Goal: Complete application form: Complete application form

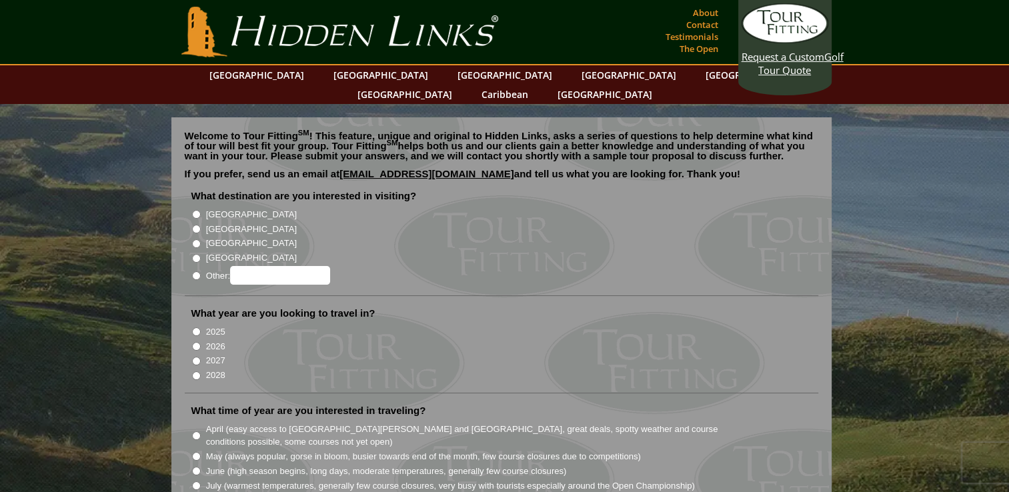
click at [195, 225] on input "[GEOGRAPHIC_DATA]" at bounding box center [196, 229] width 9 height 9
radio input "true"
click at [199, 342] on input "2026" at bounding box center [196, 346] width 9 height 9
radio input "true"
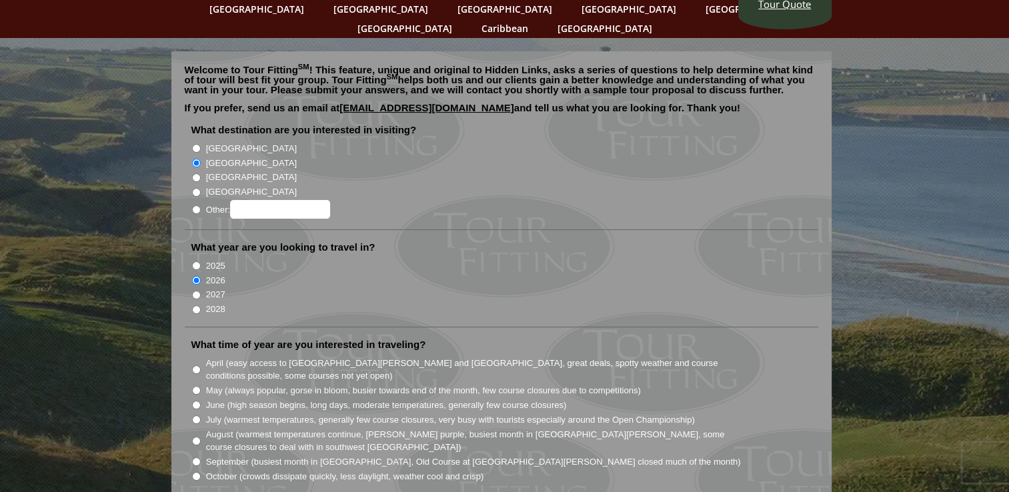
scroll to position [67, 0]
click at [197, 385] on input "May (always popular, gorse in bloom, busier towards end of the month, few cours…" at bounding box center [196, 389] width 9 height 9
radio input "true"
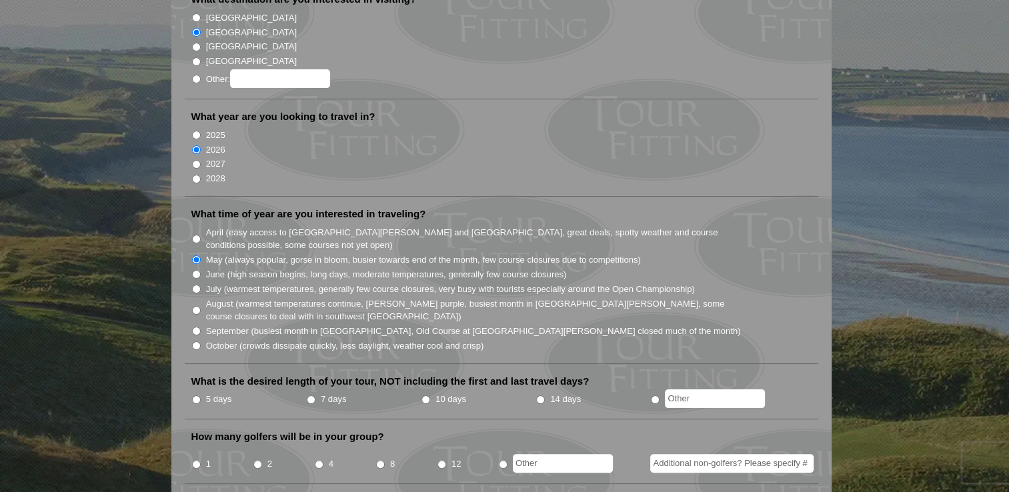
scroll to position [197, 0]
click at [424, 395] on input "10 days" at bounding box center [425, 399] width 9 height 9
radio input "true"
click at [310, 395] on input "7 days" at bounding box center [311, 399] width 9 height 9
radio input "true"
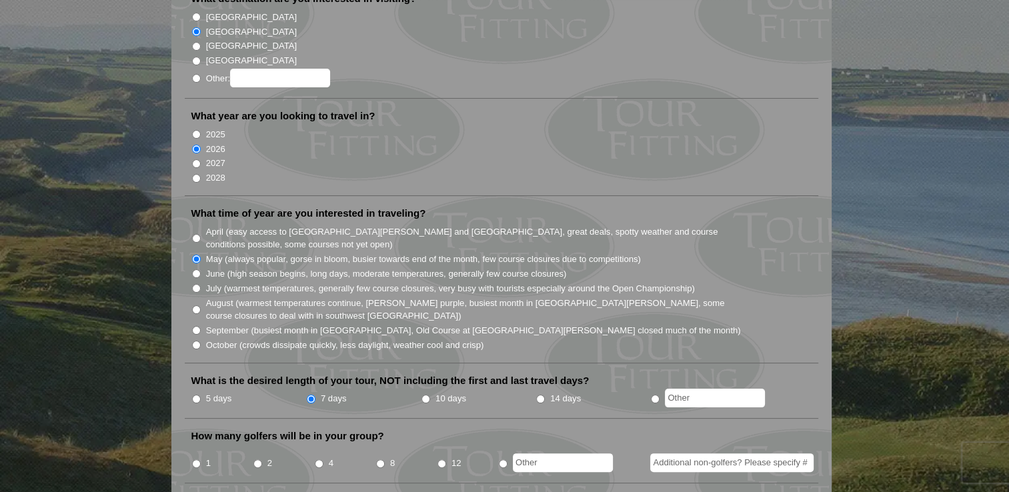
click at [194, 459] on input "1" at bounding box center [196, 463] width 9 height 9
radio input "true"
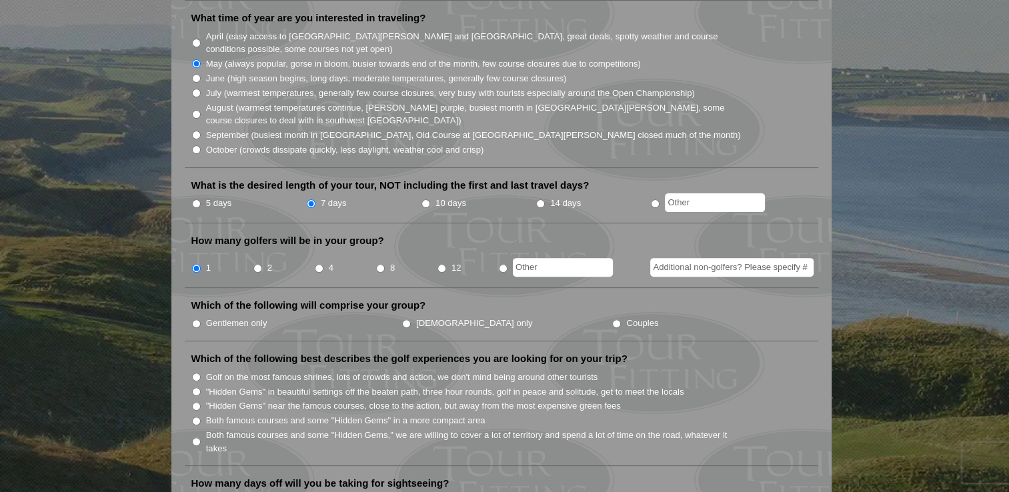
scroll to position [393, 0]
click at [196, 437] on input "Both famous courses and some "Hidden Gems," we are willing to cover a lot of te…" at bounding box center [196, 441] width 9 height 9
radio input "true"
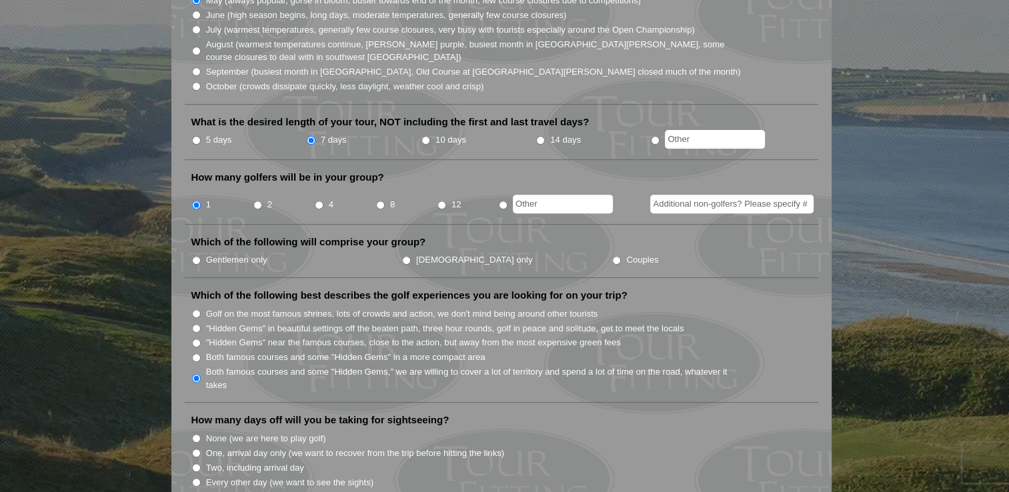
scroll to position [456, 0]
click at [198, 463] on input "Two, including arrival day" at bounding box center [196, 467] width 9 height 9
radio input "true"
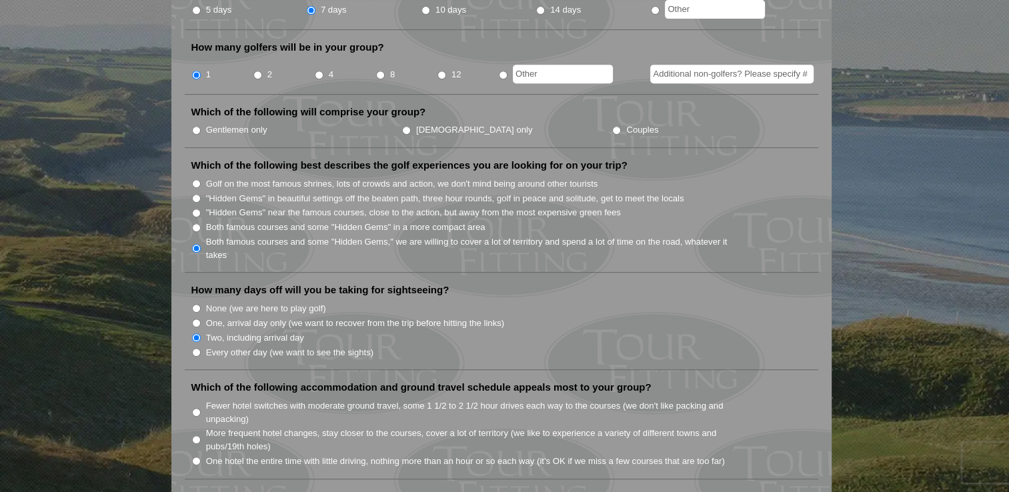
scroll to position [587, 0]
click at [197, 407] on input "Fewer hotel switches with moderate ground travel, some 1 1/2 to 2 1/2 hour driv…" at bounding box center [196, 411] width 9 height 9
radio input "true"
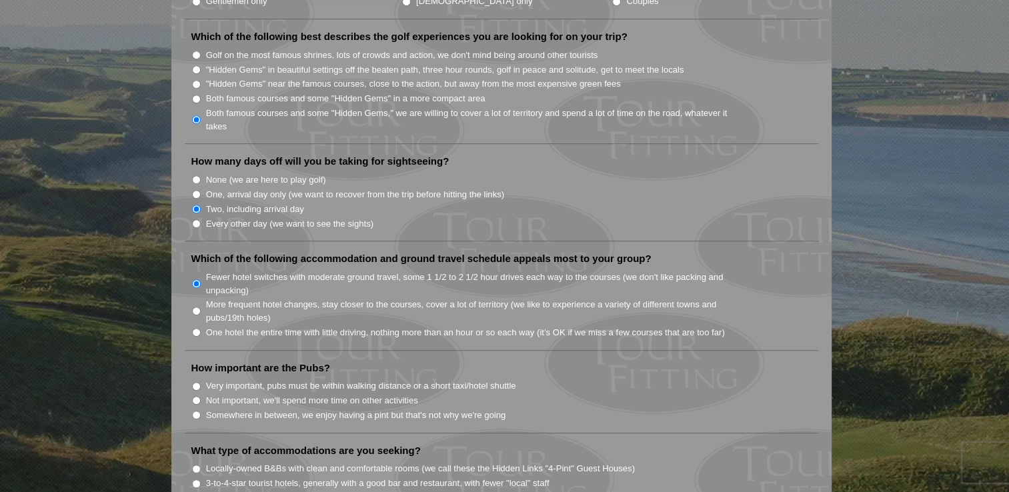
scroll to position [715, 0]
click at [194, 381] on input "Very important, pubs must be within walking distance or a short taxi/hotel shut…" at bounding box center [196, 385] width 9 height 9
radio input "true"
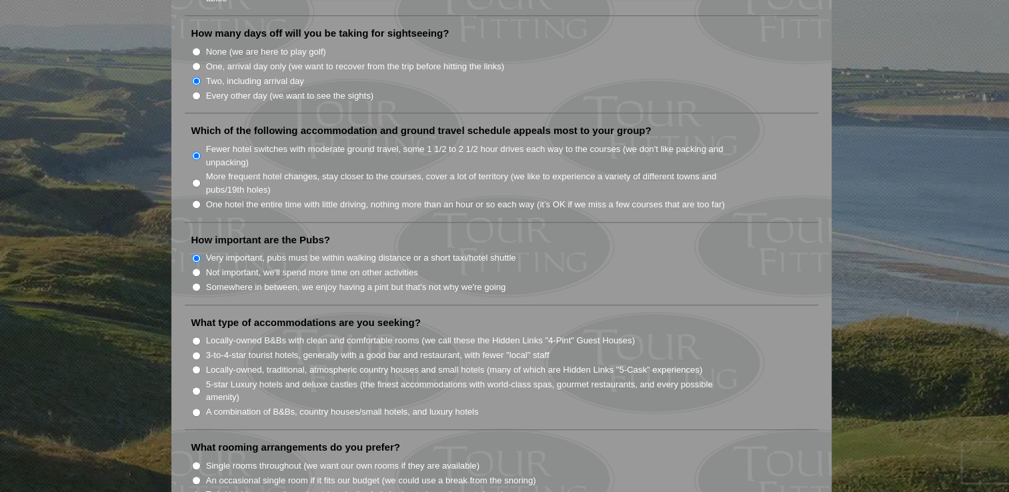
scroll to position [843, 0]
click at [192, 408] on input "A combination of B&Bs, country houses/small hotels, and luxury hotels" at bounding box center [196, 412] width 9 height 9
radio input "true"
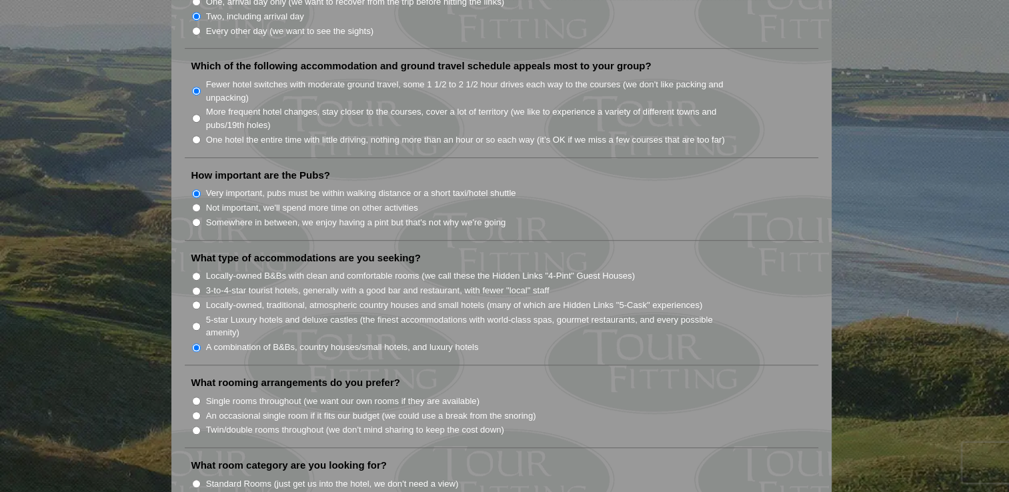
scroll to position [908, 0]
click at [193, 396] on input "Single rooms throughout (we want our own rooms if they are available)" at bounding box center [196, 400] width 9 height 9
radio input "true"
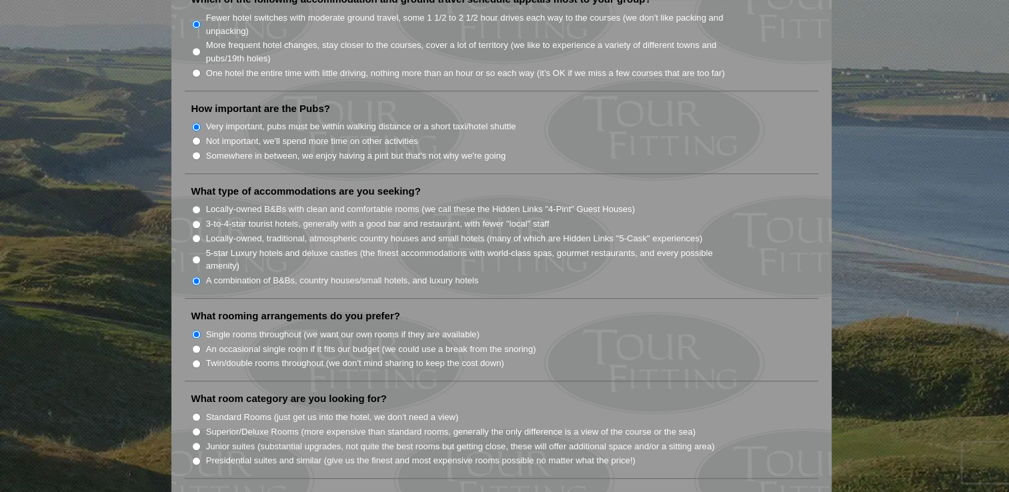
scroll to position [975, 0]
click at [197, 412] on input "Standard Rooms (just get us into the hotel, we don't need a view)" at bounding box center [196, 416] width 9 height 9
radio input "true"
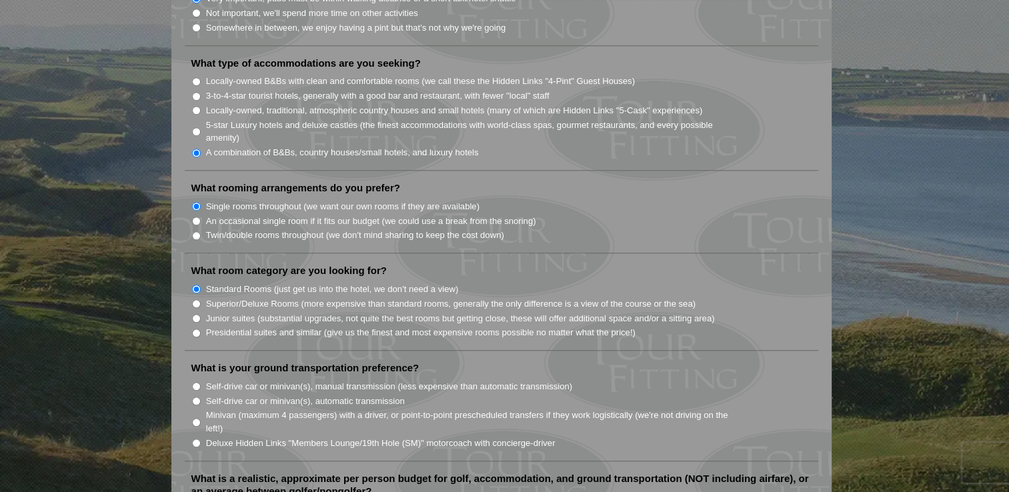
scroll to position [1103, 0]
click at [195, 381] on input "Self-drive car or minivan(s), manual transmission (less expensive than automati…" at bounding box center [196, 385] width 9 height 9
radio input "true"
click at [193, 396] on input "Self-drive car or minivan(s), automatic transmission" at bounding box center [196, 400] width 9 height 9
radio input "true"
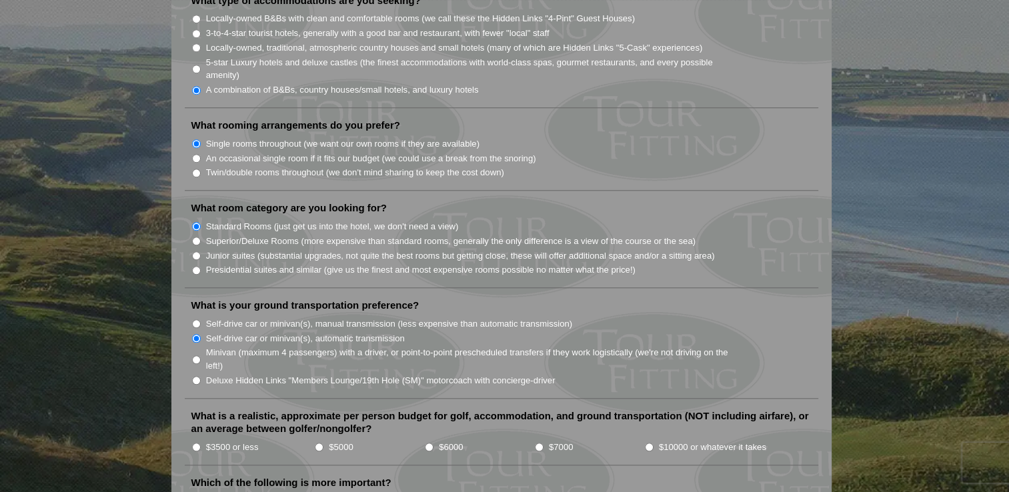
scroll to position [1166, 0]
click at [315, 442] on input "$5000" at bounding box center [319, 446] width 9 height 9
radio input "true"
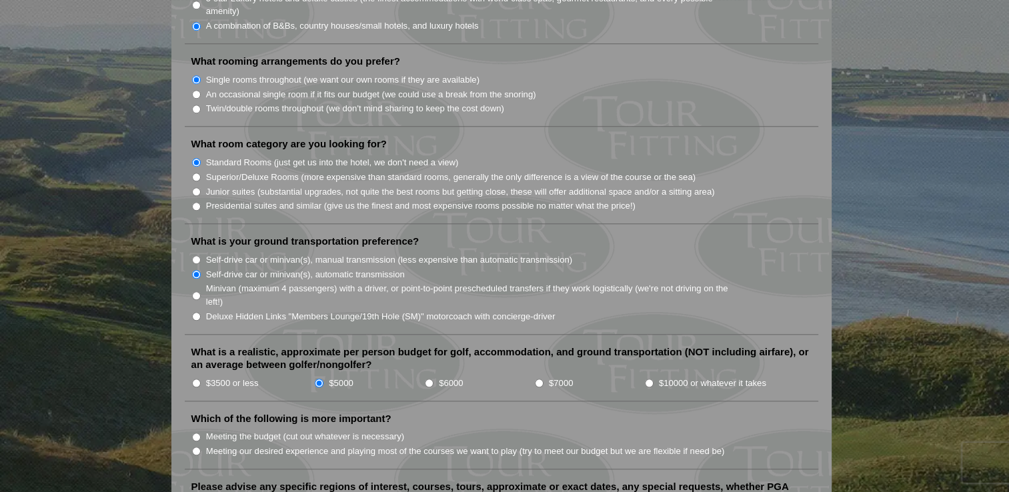
scroll to position [1230, 0]
click at [431, 378] on input "$6000" at bounding box center [429, 382] width 9 height 9
radio input "true"
click at [319, 378] on input "$5000" at bounding box center [319, 382] width 9 height 9
radio input "true"
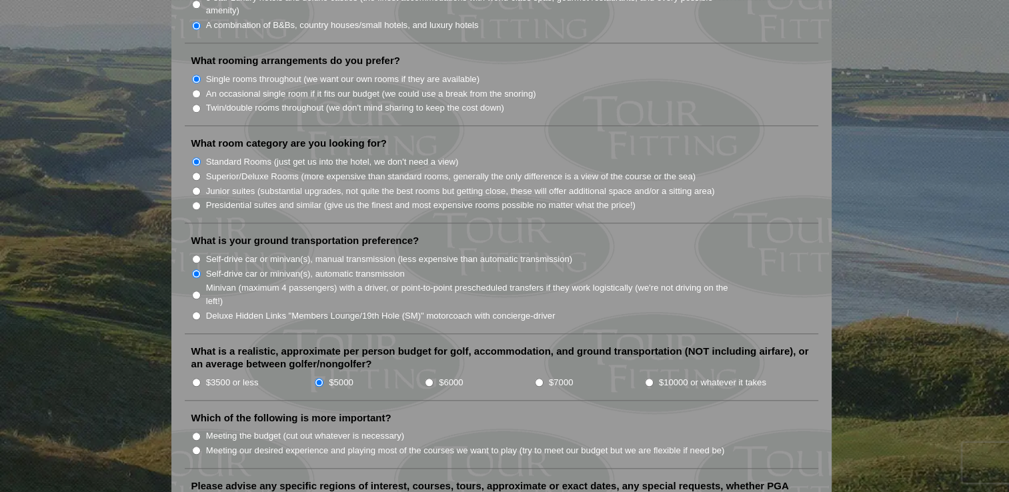
click at [207, 444] on label "Meeting our desired experience and playing most of the courses we want to play …" at bounding box center [465, 450] width 519 height 13
click at [201, 446] on input "Meeting our desired experience and playing most of the courses we want to play …" at bounding box center [196, 450] width 9 height 9
radio input "true"
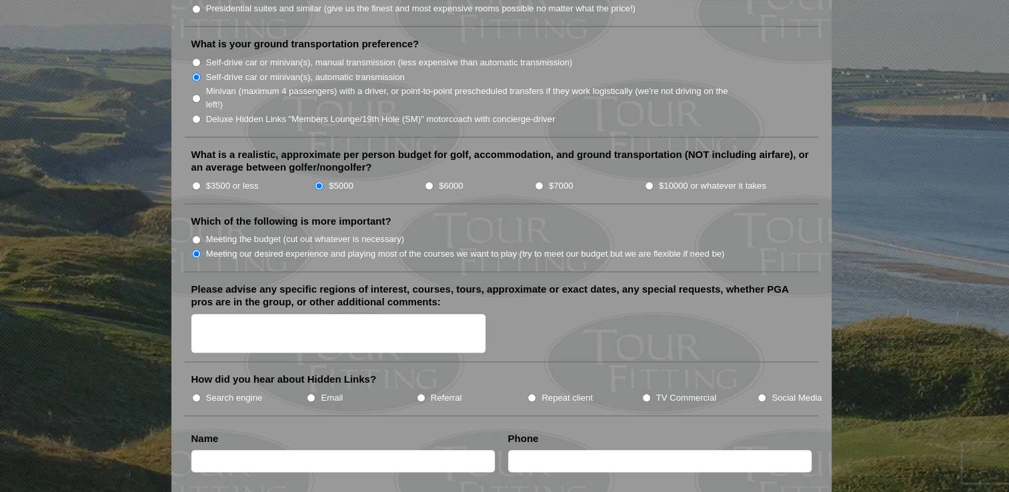
scroll to position [1427, 0]
click at [195, 393] on input "Search engine" at bounding box center [196, 397] width 9 height 9
radio input "true"
click at [277, 449] on input "text" at bounding box center [342, 460] width 303 height 22
type input "[PERSON_NAME]"
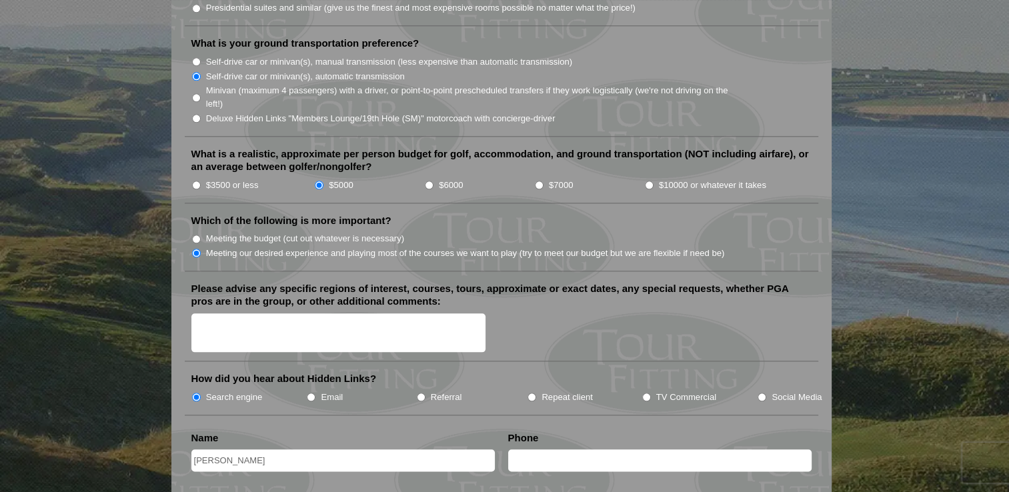
type input "9057412903"
type input "[EMAIL_ADDRESS][DOMAIN_NAME]"
type input "Brantford"
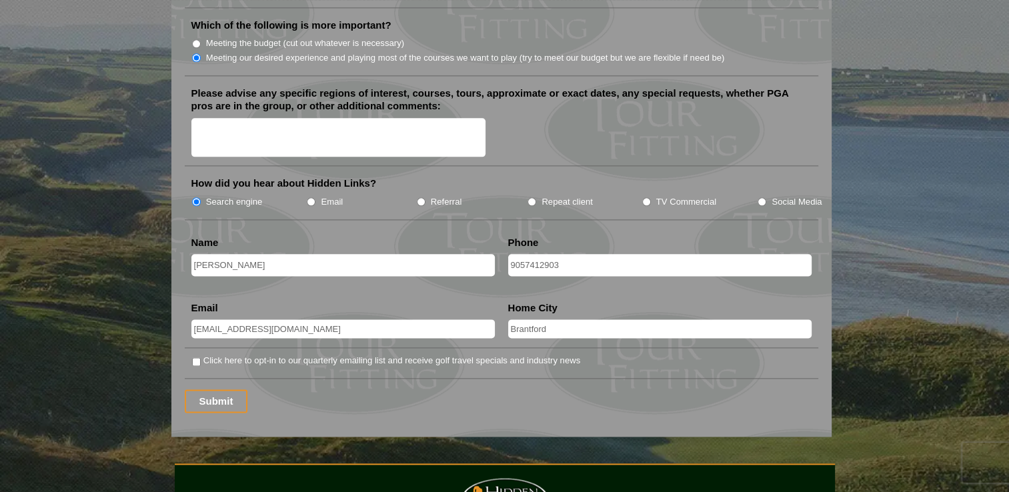
scroll to position [1623, 0]
click at [209, 353] on label "Click here to opt-in to our quarterly emailing list and receive golf travel spe…" at bounding box center [391, 359] width 377 height 13
click at [201, 357] on input "Click here to opt-in to our quarterly emailing list and receive golf travel spe…" at bounding box center [196, 361] width 9 height 9
checkbox input "true"
click at [222, 389] on input "Submit" at bounding box center [216, 400] width 63 height 23
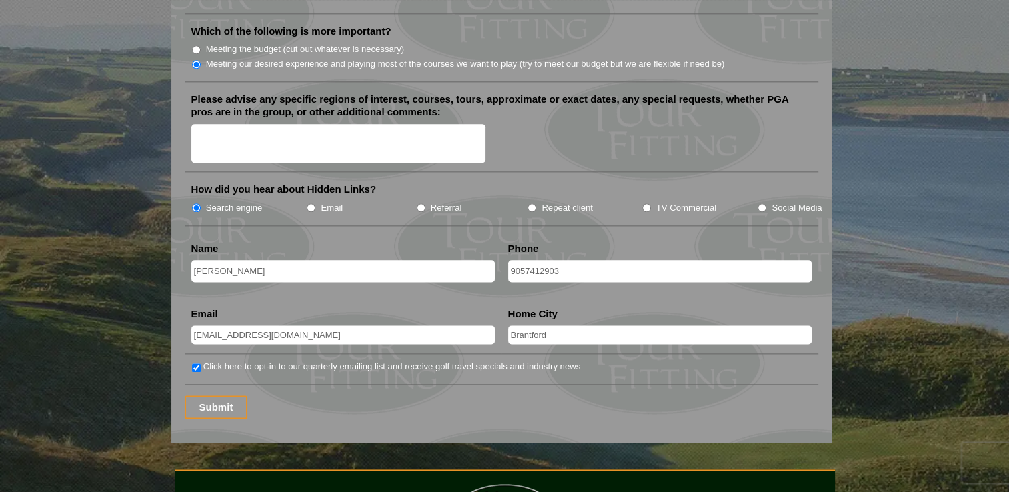
scroll to position [455, 0]
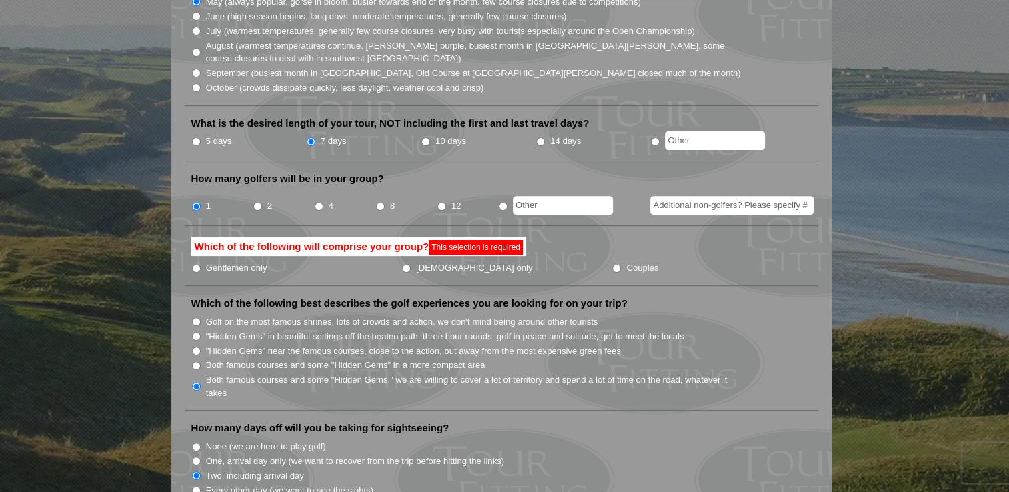
click at [289, 258] on li "Which of the following will comprise your group? This selection is required Gen…" at bounding box center [501, 261] width 633 height 49
click at [402, 264] on input "[DEMOGRAPHIC_DATA] only" at bounding box center [406, 268] width 9 height 9
radio input "true"
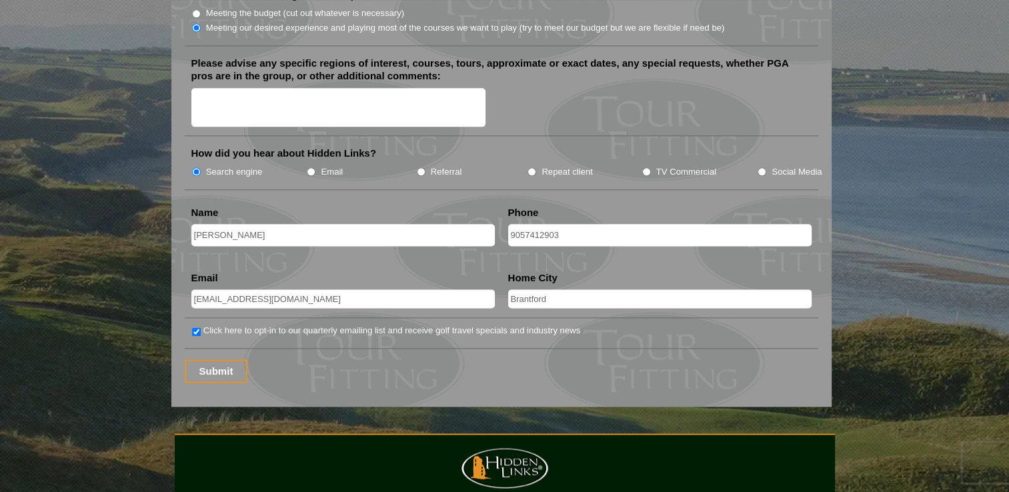
scroll to position [1654, 0]
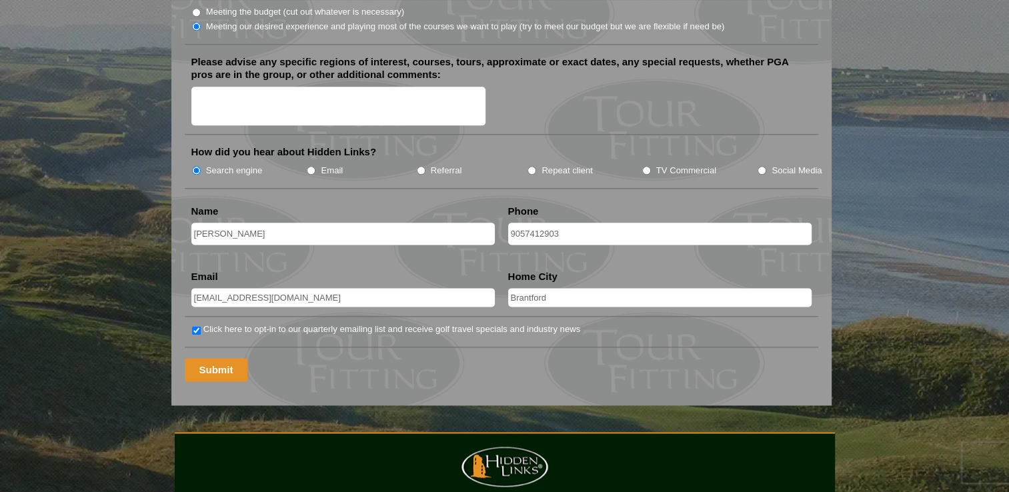
click at [220, 358] on input "Submit" at bounding box center [216, 369] width 63 height 23
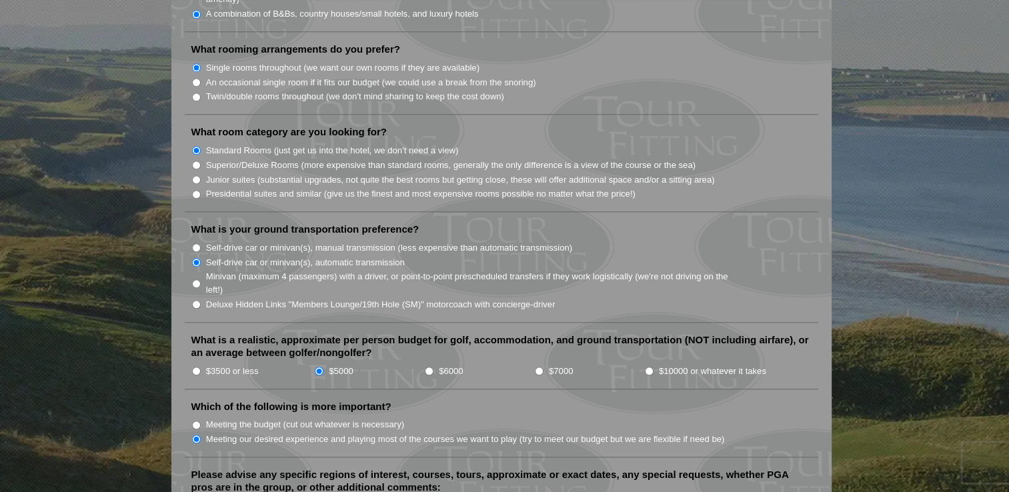
click at [427, 367] on input "$6000" at bounding box center [429, 371] width 9 height 9
radio input "true"
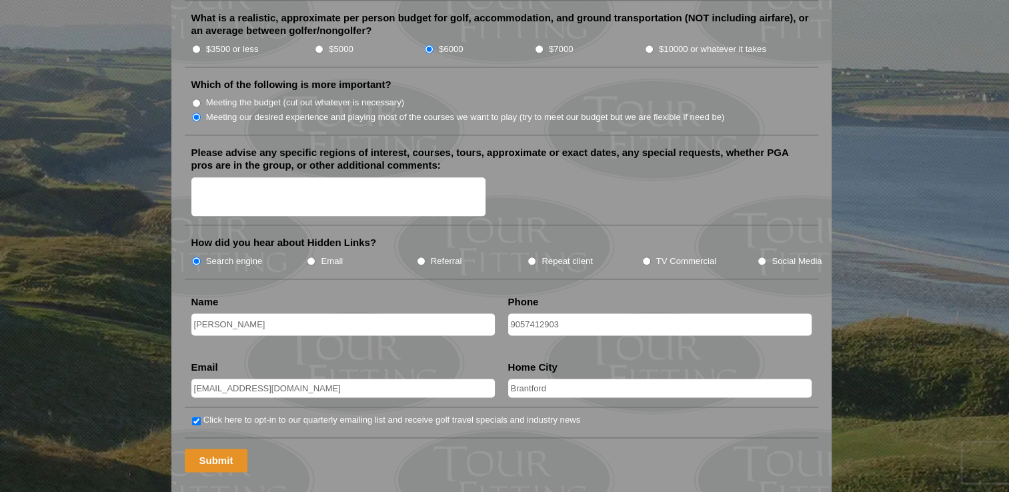
click at [211, 449] on input "Submit" at bounding box center [216, 460] width 63 height 23
